Goal: Task Accomplishment & Management: Use online tool/utility

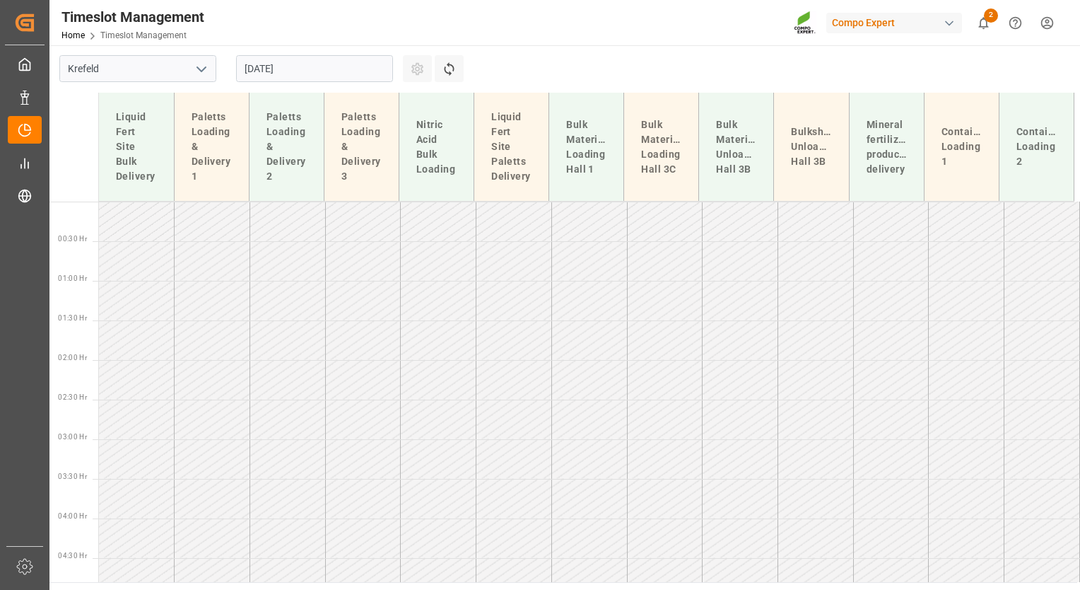
scroll to position [877, 0]
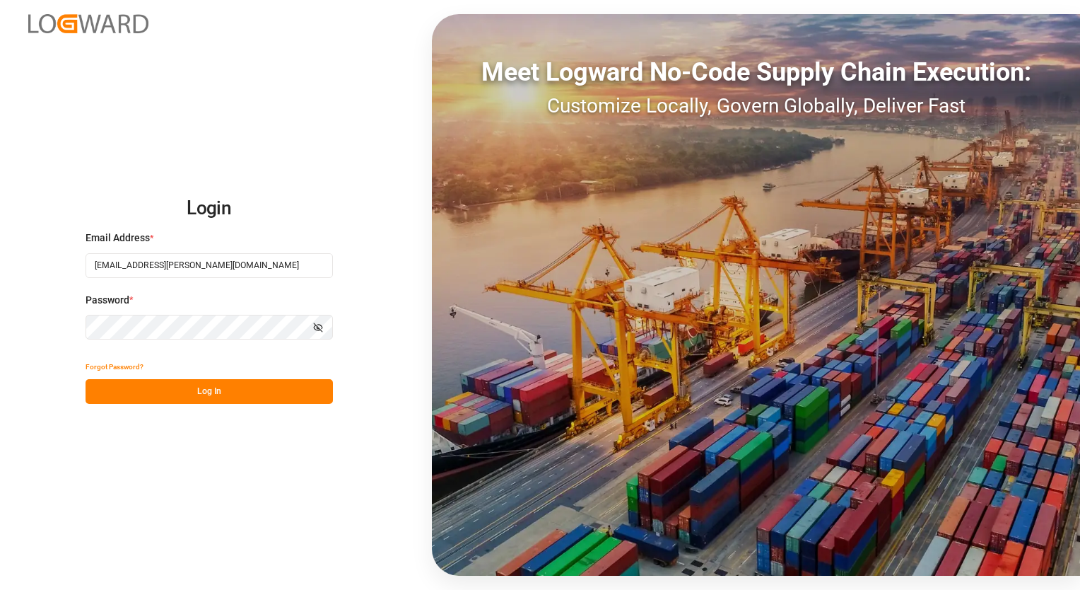
click at [192, 381] on button "Log In" at bounding box center [209, 391] width 247 height 25
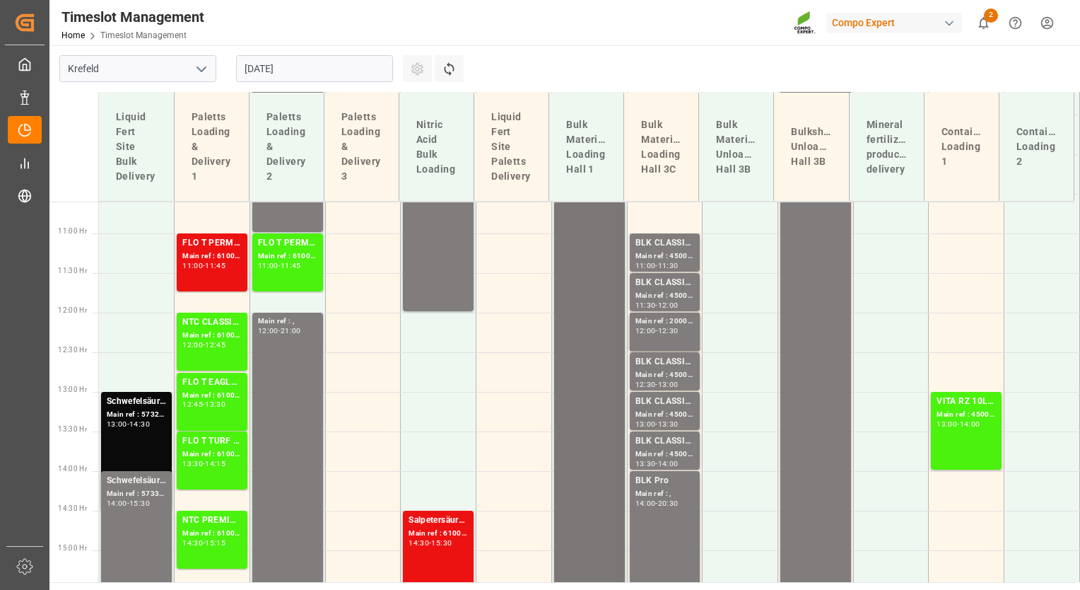
scroll to position [842, 0]
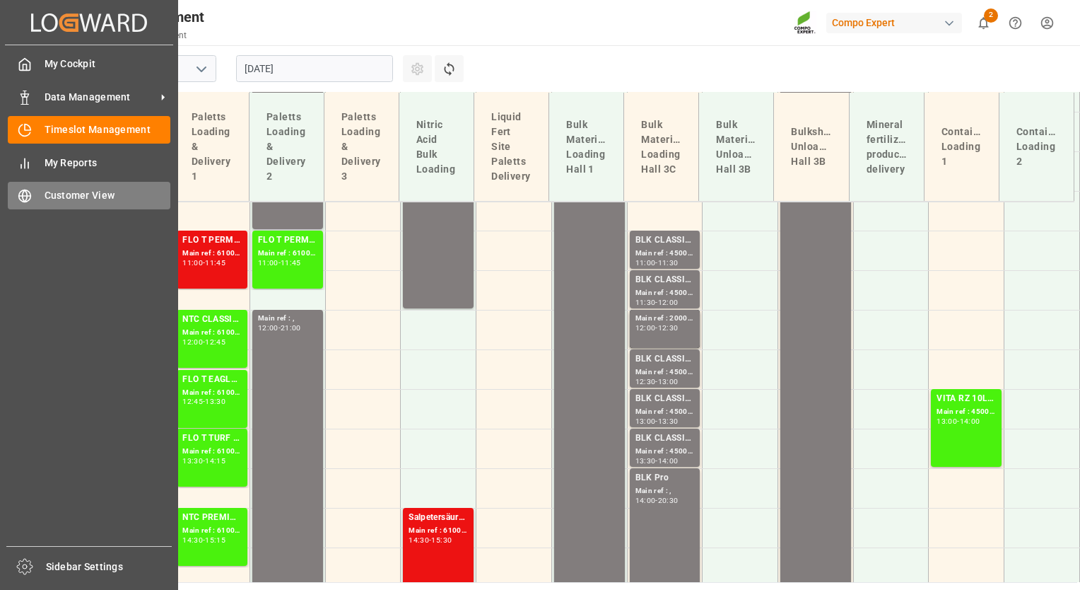
click at [42, 191] on div "Customer View Customer View" at bounding box center [89, 196] width 163 height 28
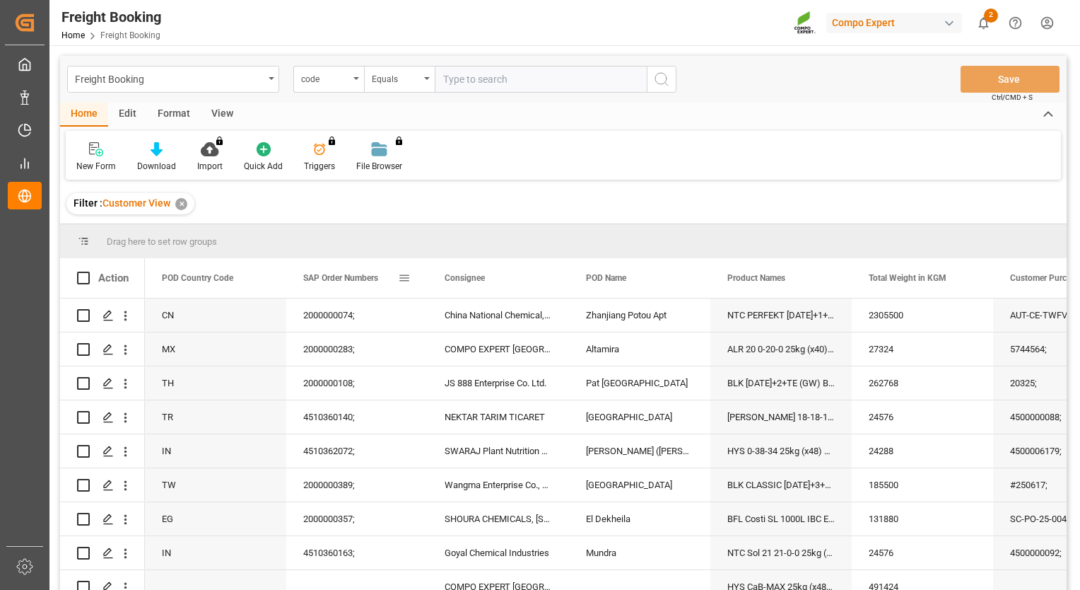
click at [415, 276] on div "SAP Order Numbers" at bounding box center [356, 278] width 141 height 40
click at [402, 281] on span at bounding box center [404, 277] width 13 height 13
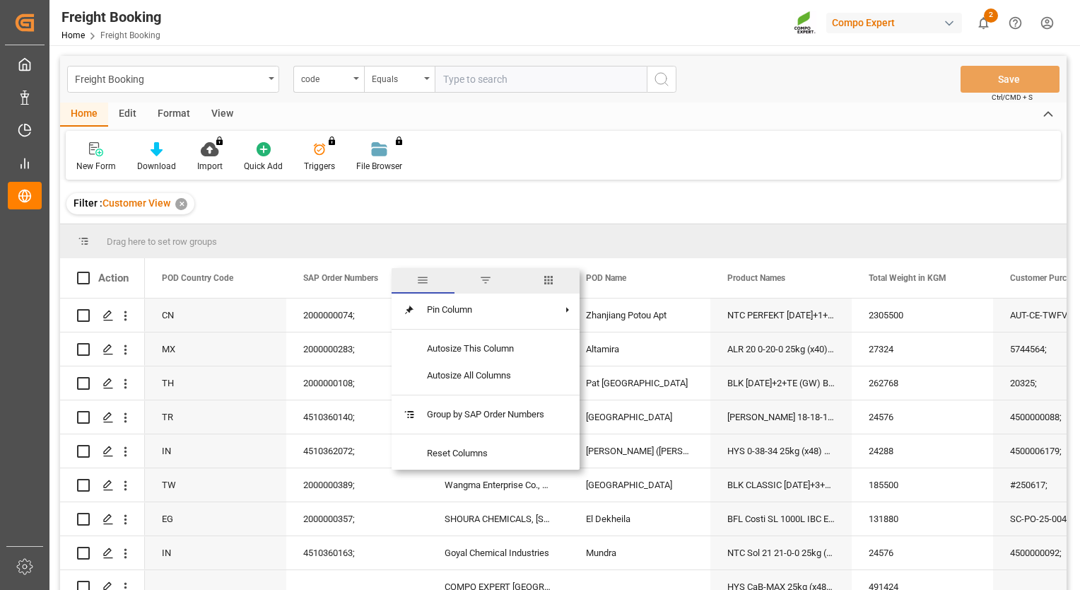
click at [492, 288] on span "filter" at bounding box center [486, 280] width 63 height 25
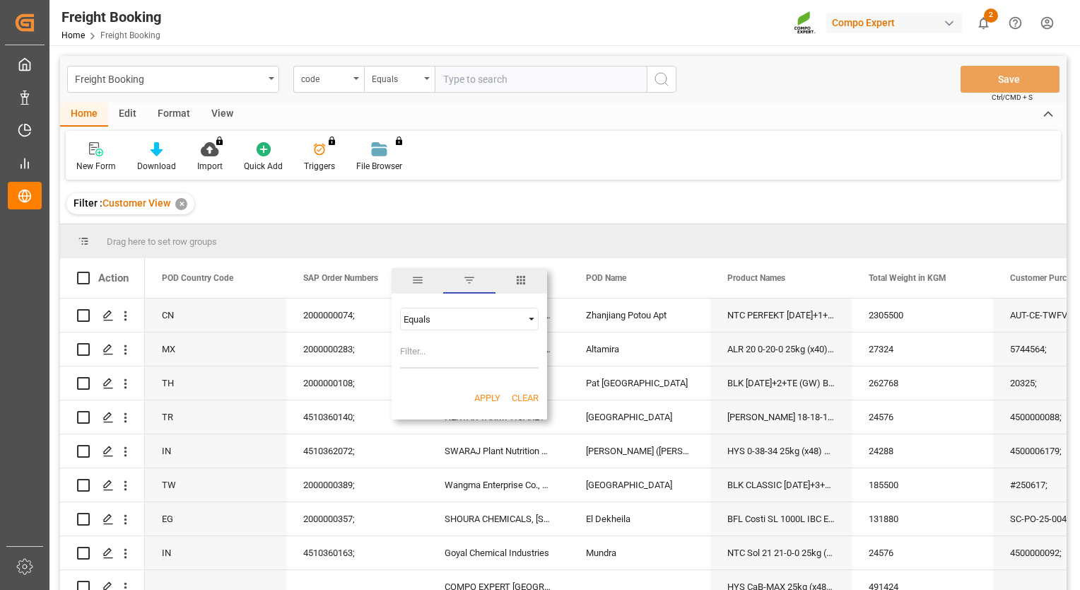
click at [453, 321] on div "Equals" at bounding box center [463, 319] width 119 height 11
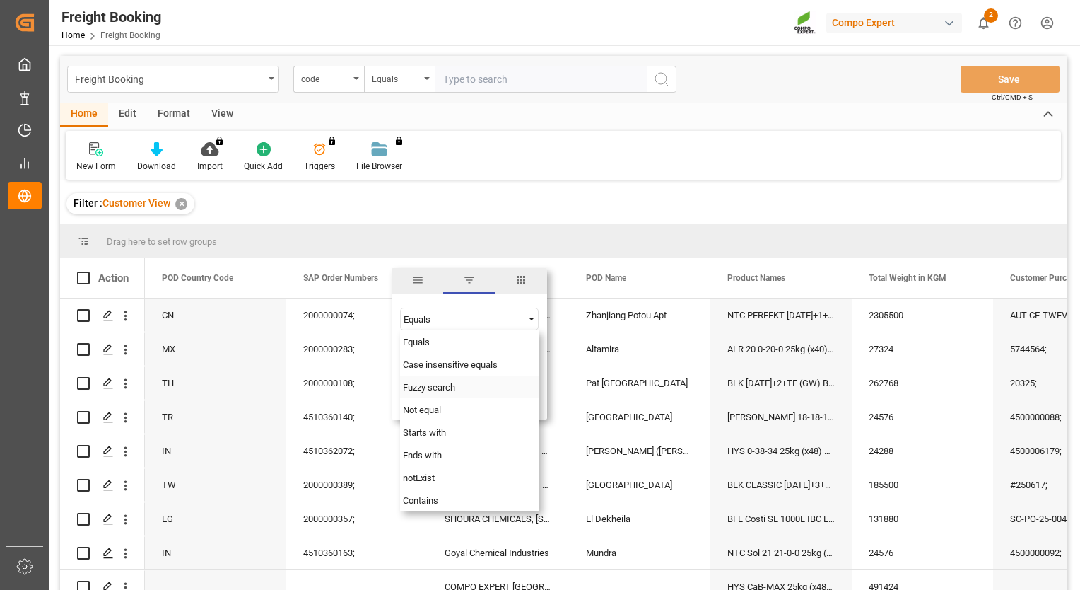
drag, startPoint x: 430, startPoint y: 397, endPoint x: 429, endPoint y: 363, distance: 33.2
click at [429, 397] on div "Fuzzy search" at bounding box center [469, 386] width 139 height 23
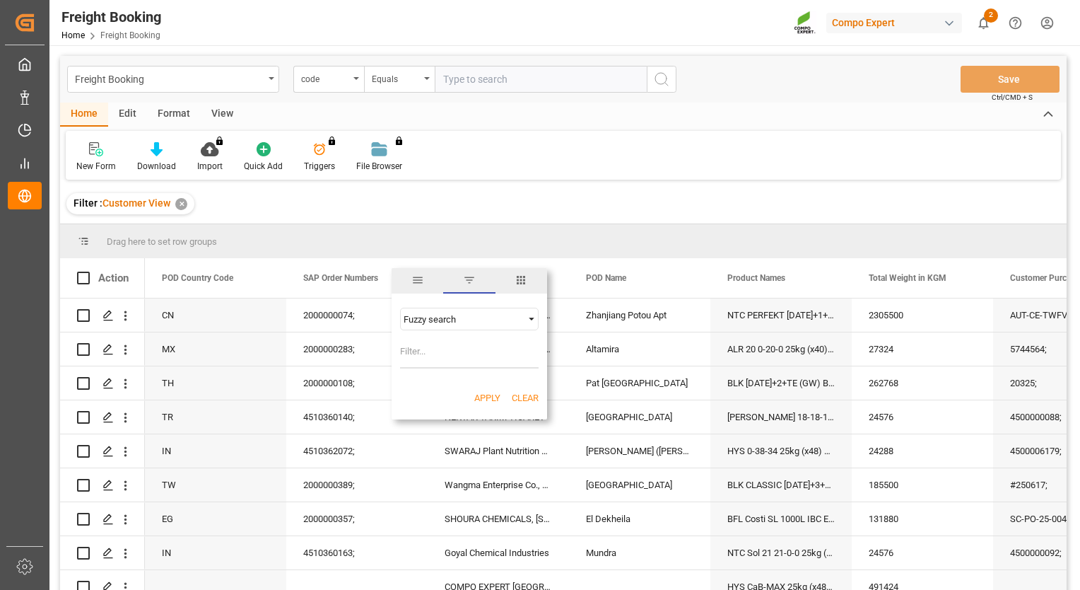
click at [429, 361] on input "Filter Value" at bounding box center [469, 354] width 139 height 28
paste input "2000000190"
type input "2000000190"
click at [481, 394] on button "Apply" at bounding box center [487, 398] width 26 height 14
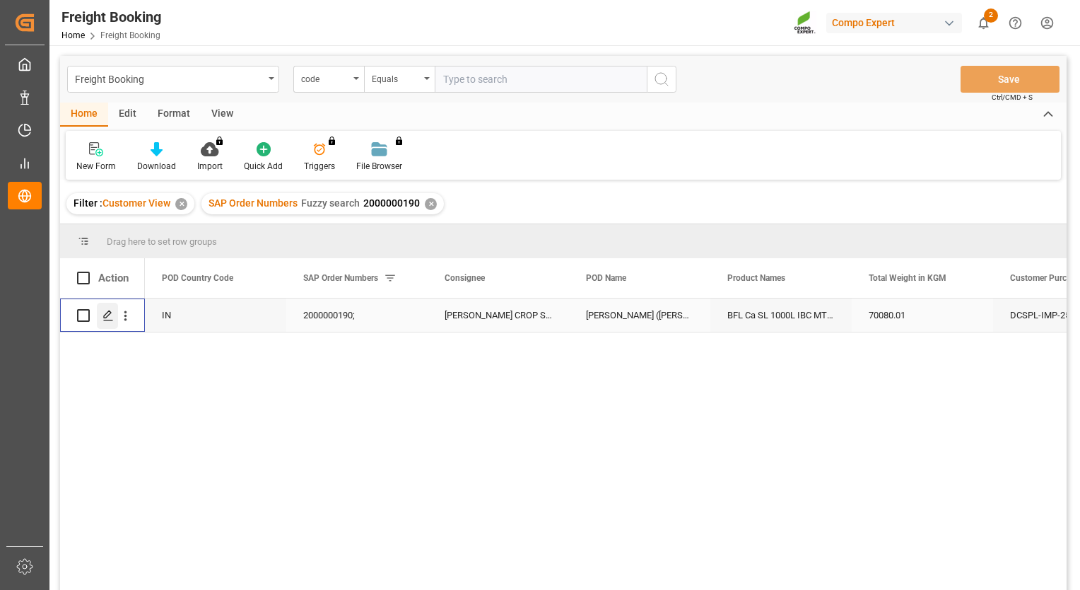
click at [105, 315] on polygon "Press SPACE to select this row." at bounding box center [107, 314] width 7 height 7
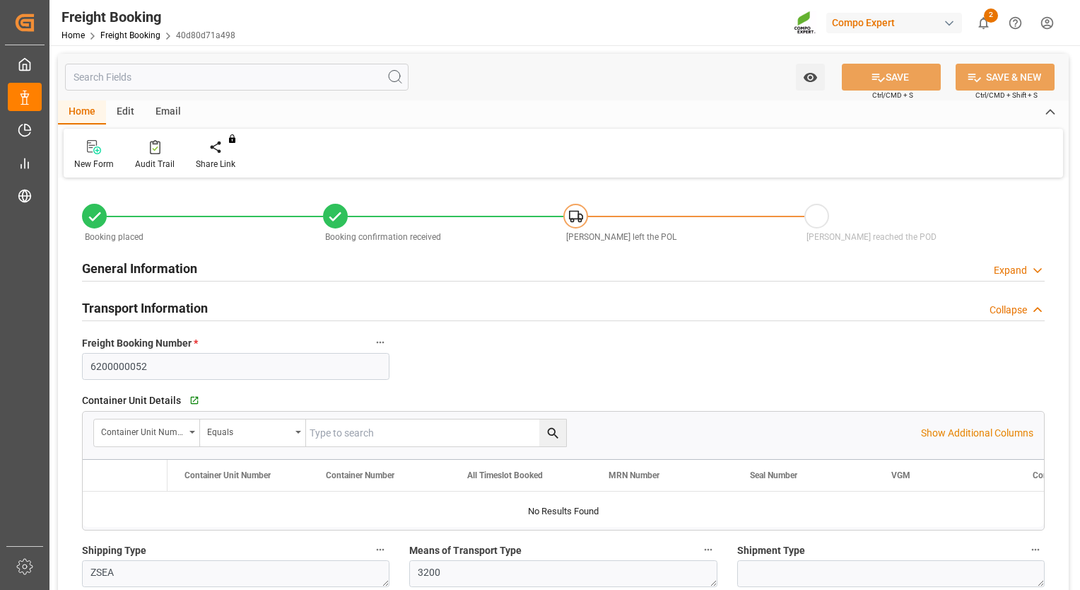
type input "MSC"
type input "Mediterranean Shipping Company"
type input "9146479"
type input "NLRTM"
type input "INNSA"
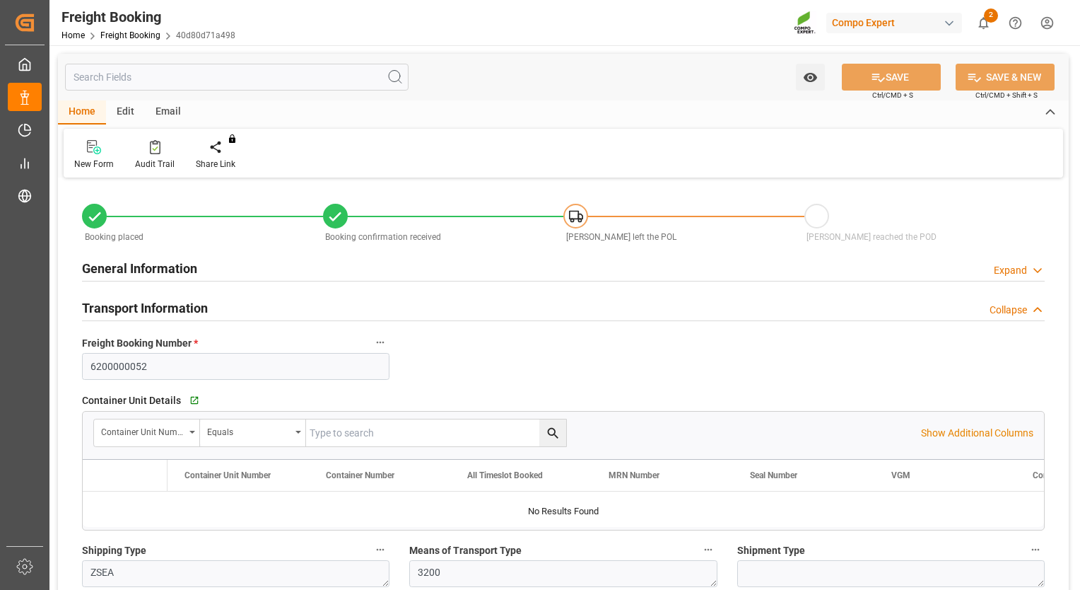
type input "0"
type input "70080.01"
type input "[DATE] 01:00"
type input "[DATE] 21:30"
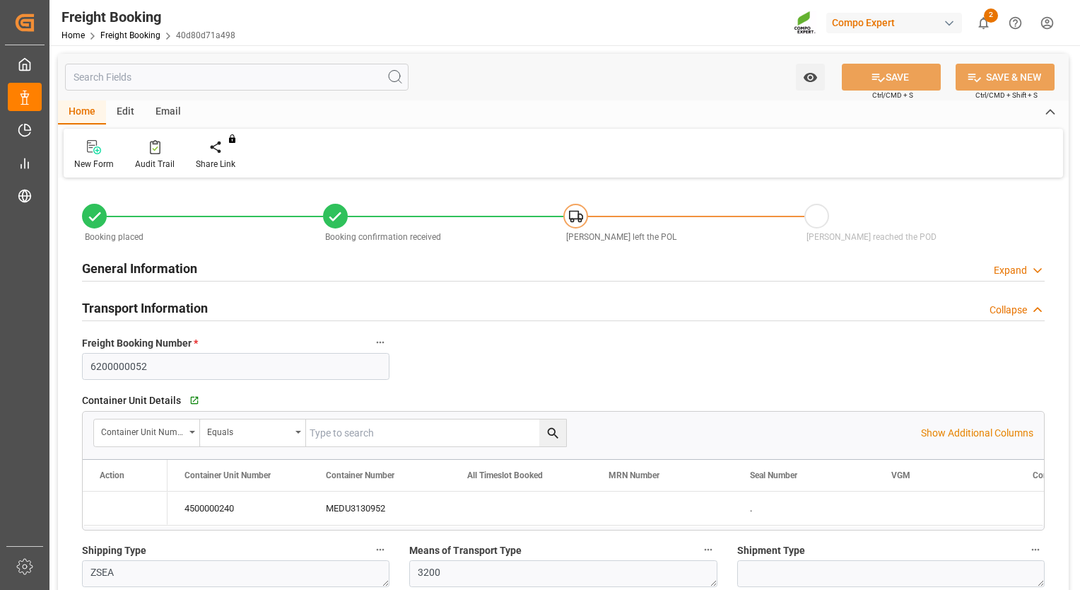
type input "[DATE] 12:54"
type input "[DATE] 13:05"
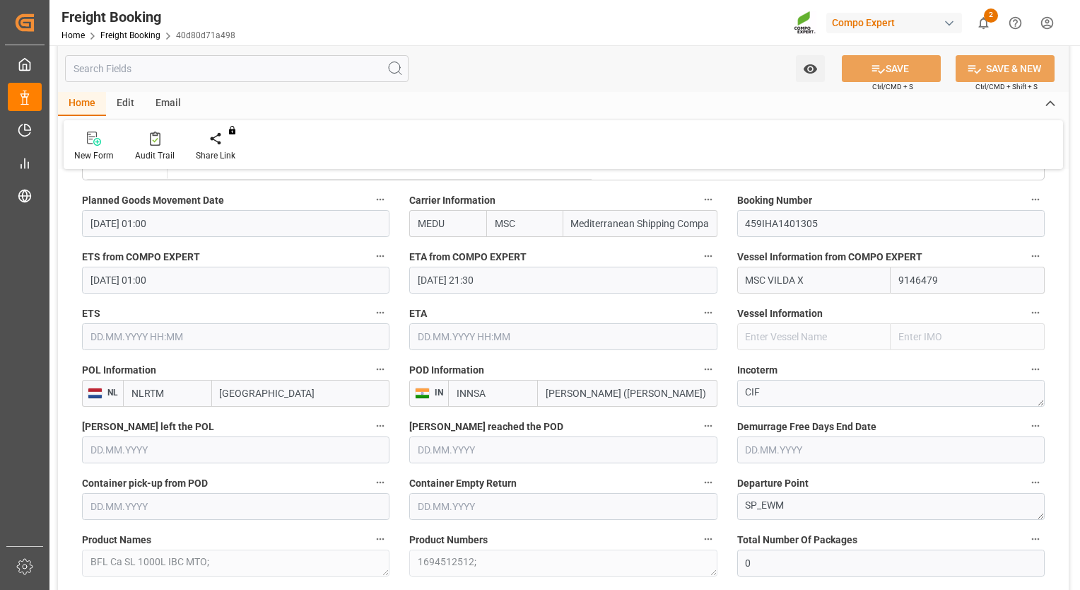
scroll to position [919, 0]
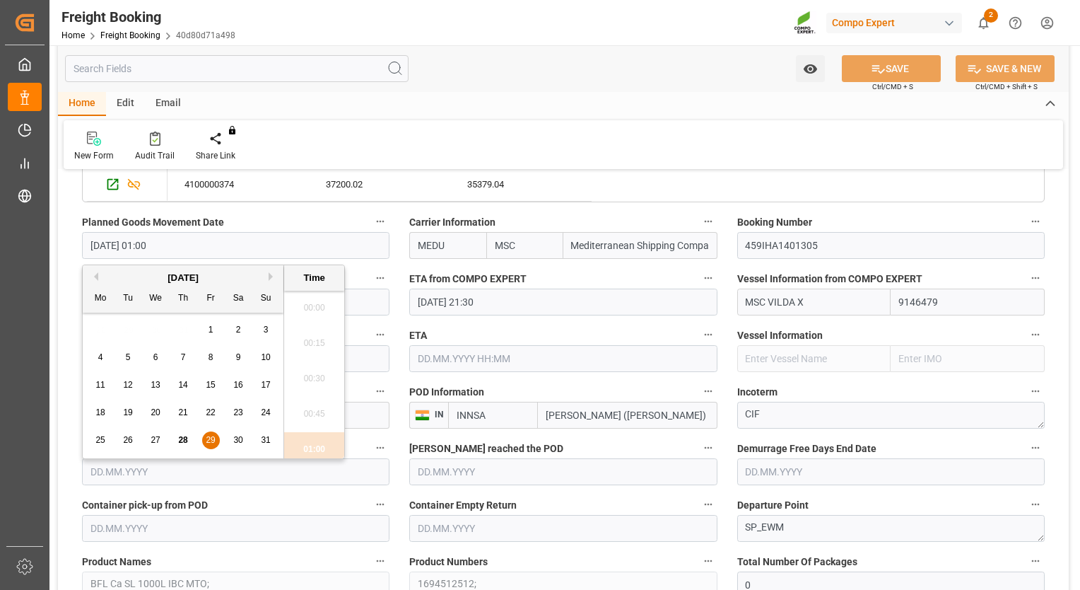
drag, startPoint x: 193, startPoint y: 233, endPoint x: 12, endPoint y: 245, distance: 181.3
click at [1, 242] on div "Created by potrace 1.15, written by [PERSON_NAME] [DATE]-[DATE] Created by potr…" at bounding box center [540, 295] width 1080 height 590
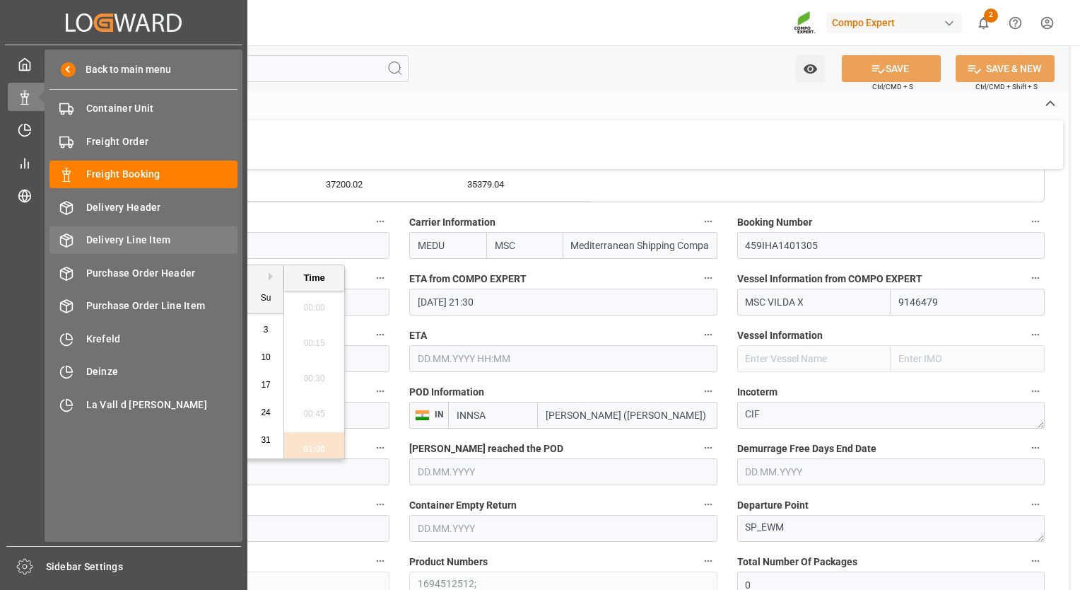
scroll to position [75, 0]
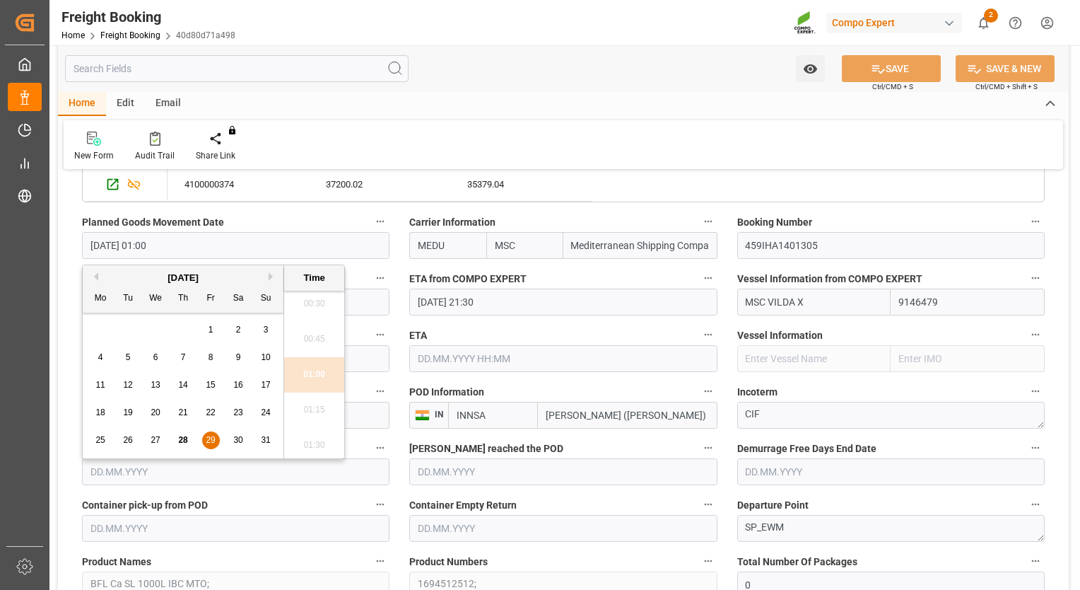
click at [311, 248] on input "[DATE] 01:00" at bounding box center [236, 245] width 308 height 27
click at [742, 182] on div "4100004603 25740 24480 4100001349 7139.99 6790.48 4100000374 37200.02 35379.04" at bounding box center [606, 151] width 877 height 102
